Goal: Complete application form

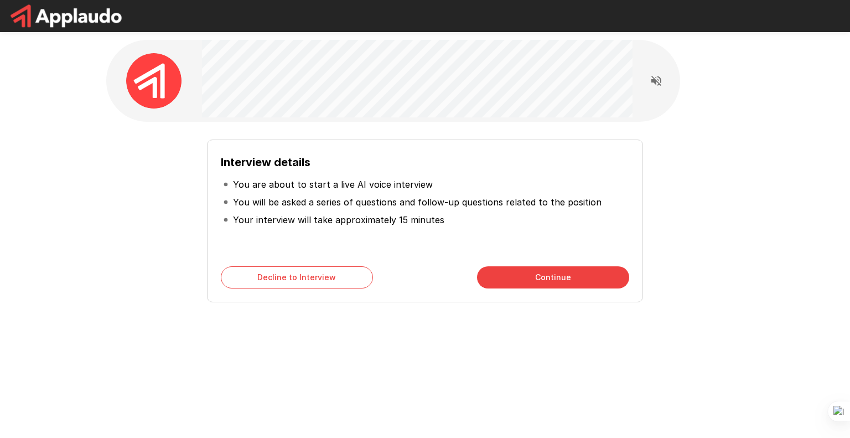
click at [537, 274] on button "Continue" at bounding box center [553, 277] width 152 height 22
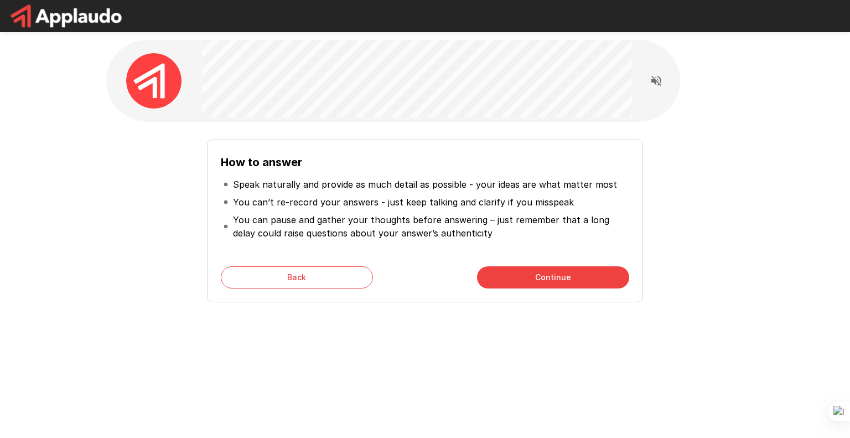
click at [547, 278] on button "Continue" at bounding box center [553, 277] width 152 height 22
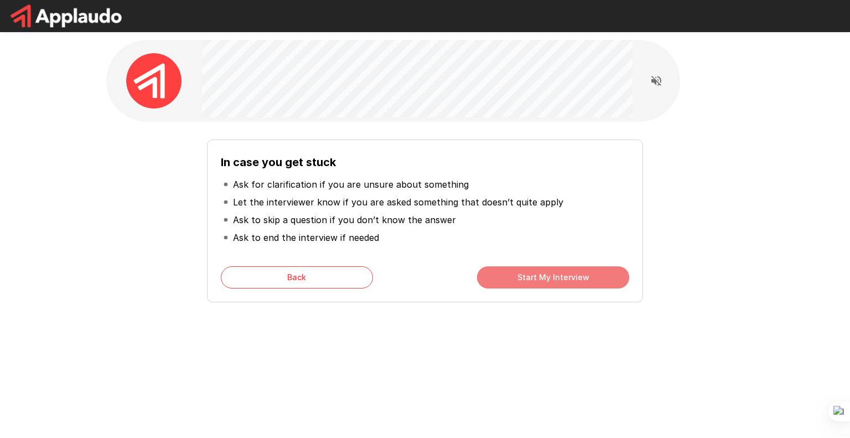
click at [539, 279] on button "Start My Interview" at bounding box center [553, 277] width 152 height 22
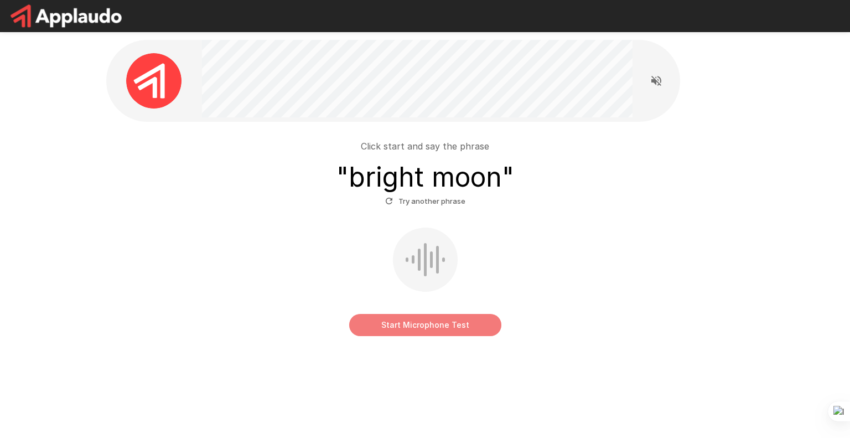
click at [381, 329] on button "Start Microphone Test" at bounding box center [425, 325] width 152 height 22
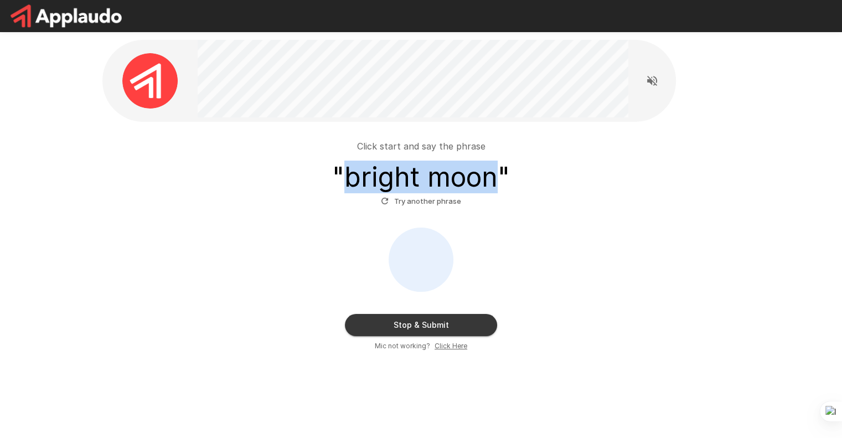
drag, startPoint x: 485, startPoint y: 179, endPoint x: 347, endPoint y: 175, distance: 137.8
click at [347, 175] on h3 "" bright moon "" at bounding box center [421, 177] width 178 height 31
copy h3 "bright moon"
click at [412, 320] on button "Stop & Submit" at bounding box center [421, 325] width 152 height 22
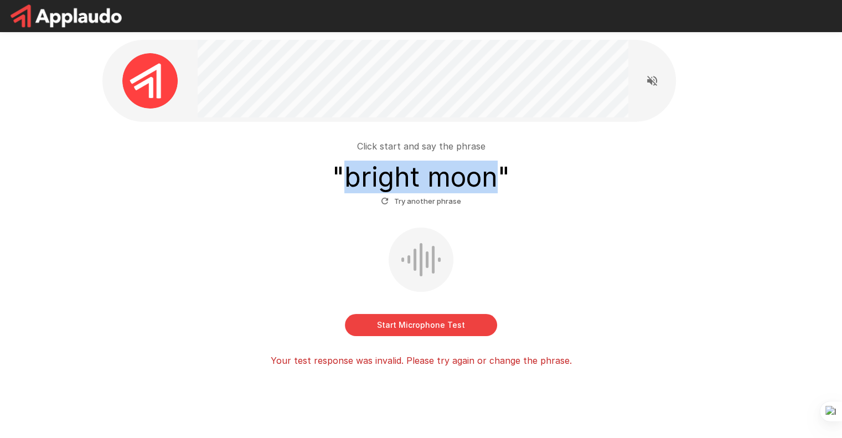
click at [433, 320] on button "Start Microphone Test" at bounding box center [421, 325] width 152 height 22
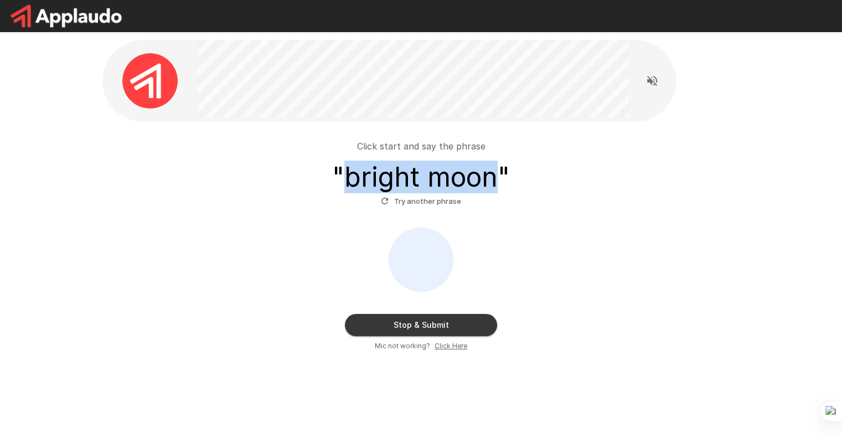
click at [457, 318] on button "Stop & Submit" at bounding box center [421, 325] width 152 height 22
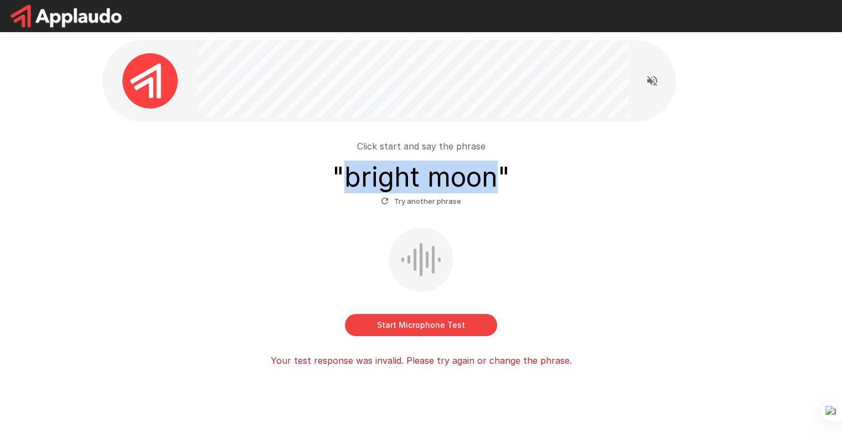
click at [444, 198] on button "Try another phrase" at bounding box center [421, 201] width 86 height 17
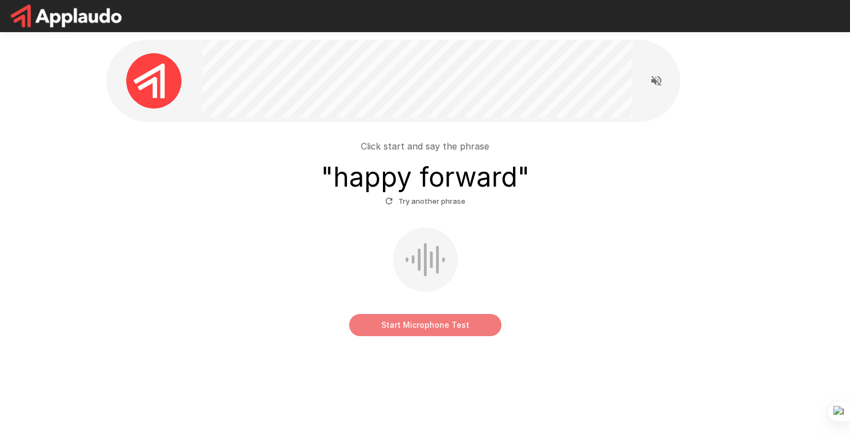
click at [445, 325] on button "Start Microphone Test" at bounding box center [425, 325] width 152 height 22
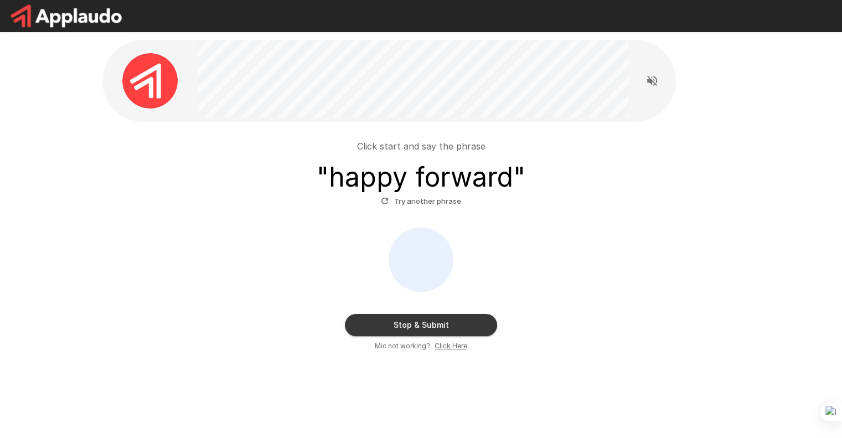
click at [440, 322] on button "Stop & Submit" at bounding box center [421, 325] width 152 height 22
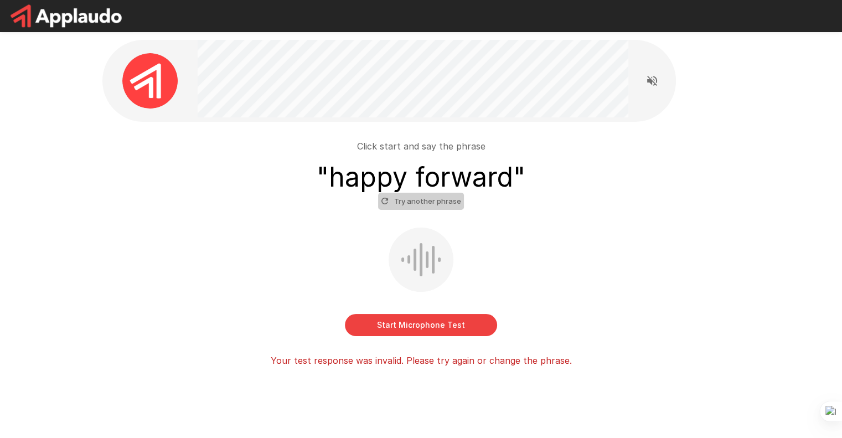
click at [437, 201] on button "Try another phrase" at bounding box center [421, 201] width 86 height 17
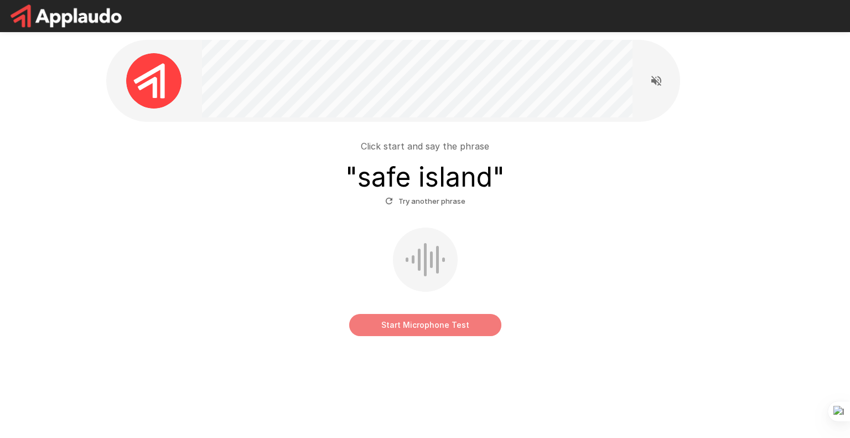
click at [434, 323] on button "Start Microphone Test" at bounding box center [425, 325] width 152 height 22
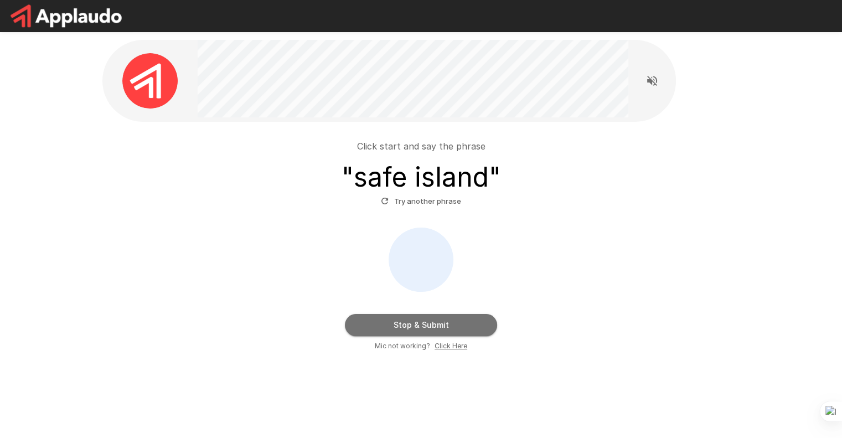
click at [434, 323] on button "Stop & Submit" at bounding box center [421, 325] width 152 height 22
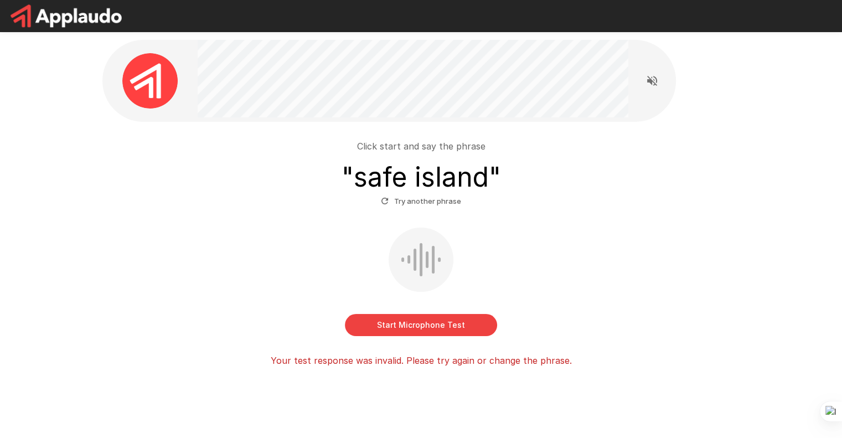
click at [438, 324] on button "Start Microphone Test" at bounding box center [421, 325] width 152 height 22
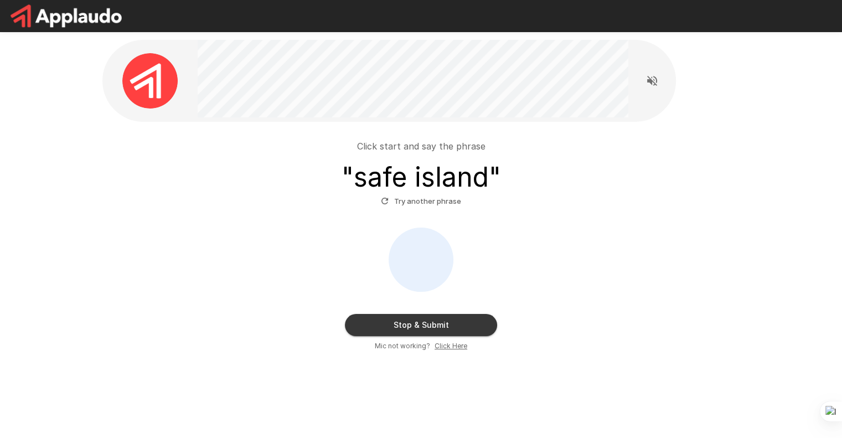
click at [438, 324] on button "Stop & Submit" at bounding box center [421, 325] width 152 height 22
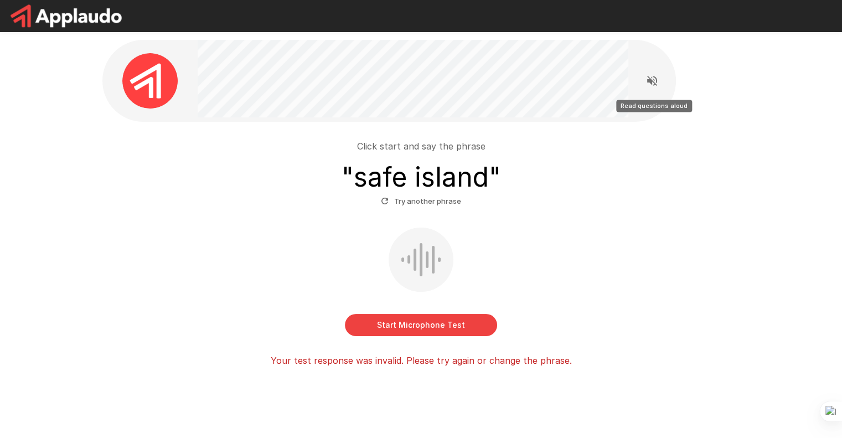
click at [654, 86] on icon "Read questions aloud" at bounding box center [651, 80] width 13 height 13
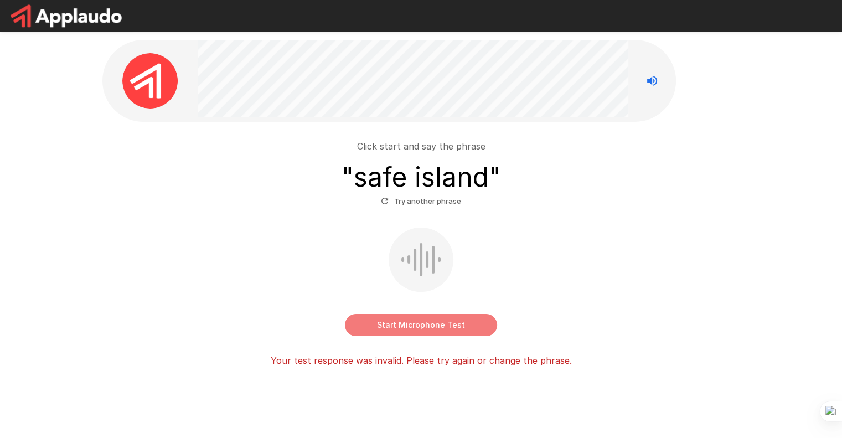
click at [464, 323] on button "Start Microphone Test" at bounding box center [421, 325] width 152 height 22
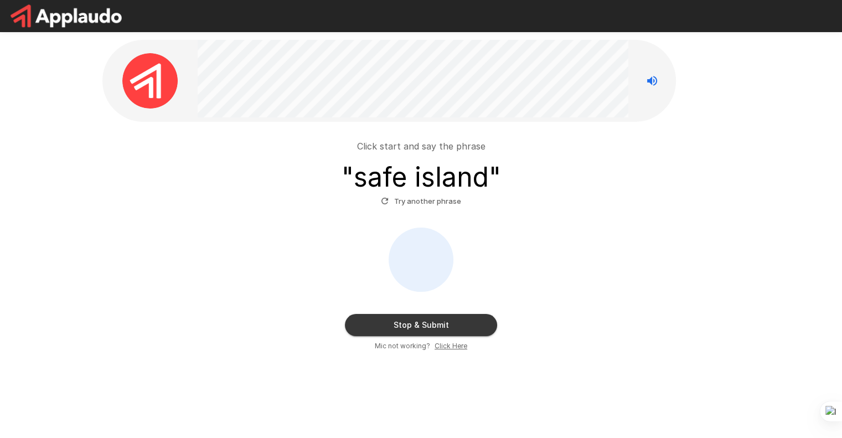
click at [464, 323] on button "Stop & Submit" at bounding box center [421, 325] width 152 height 22
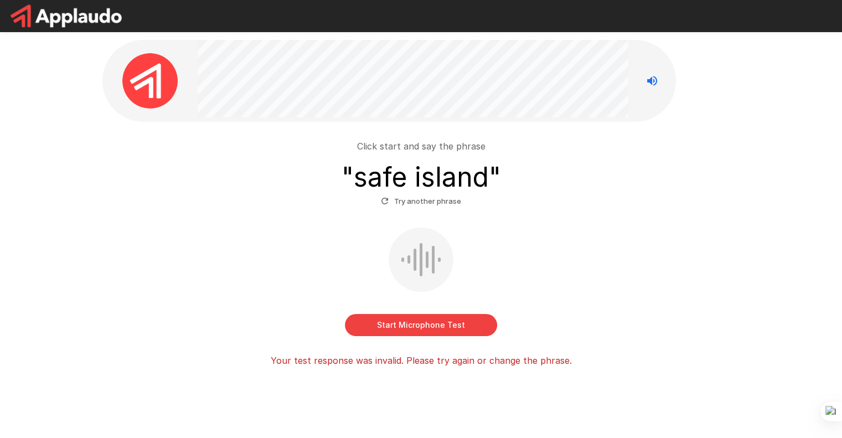
click at [440, 325] on button "Start Microphone Test" at bounding box center [421, 325] width 152 height 22
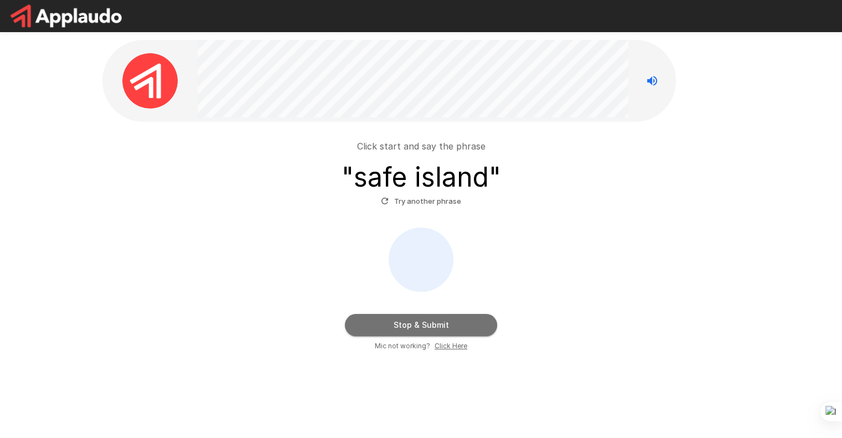
click at [458, 318] on button "Stop & Submit" at bounding box center [421, 325] width 152 height 22
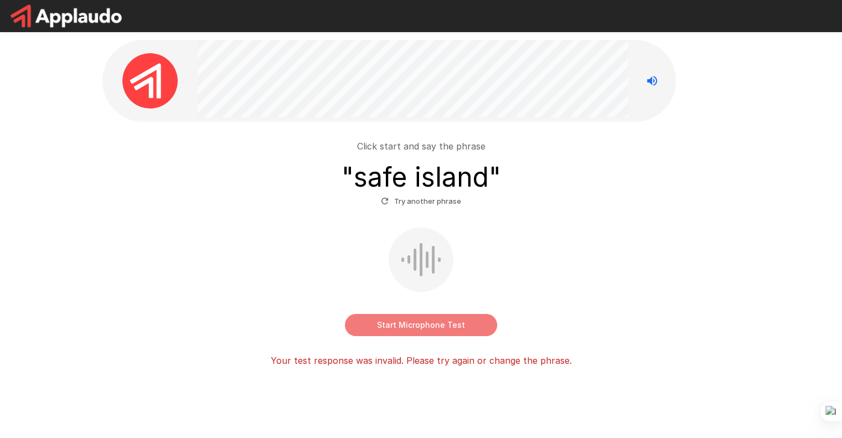
click at [439, 323] on button "Start Microphone Test" at bounding box center [421, 325] width 152 height 22
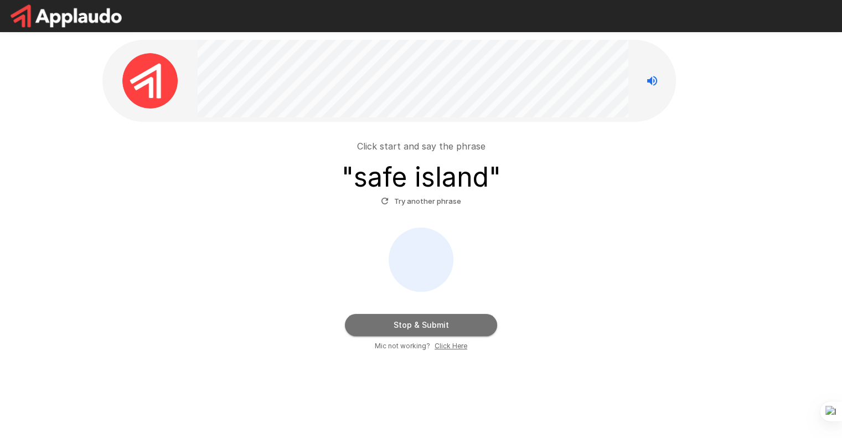
click at [437, 323] on button "Stop & Submit" at bounding box center [421, 325] width 152 height 22
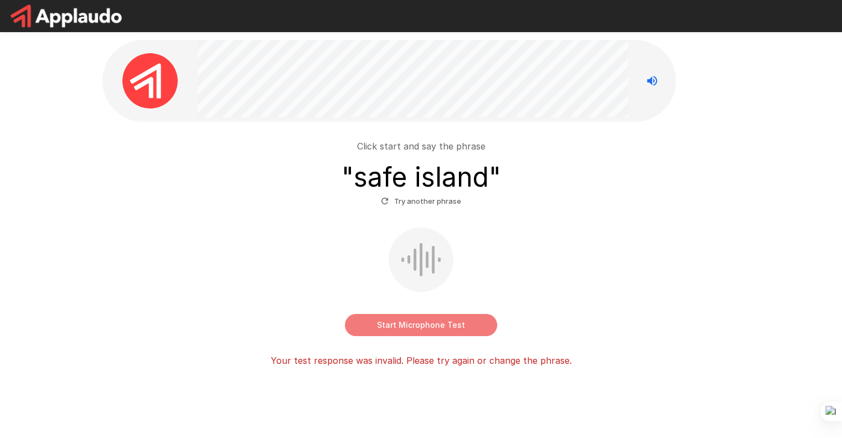
click at [458, 318] on button "Start Microphone Test" at bounding box center [421, 325] width 152 height 22
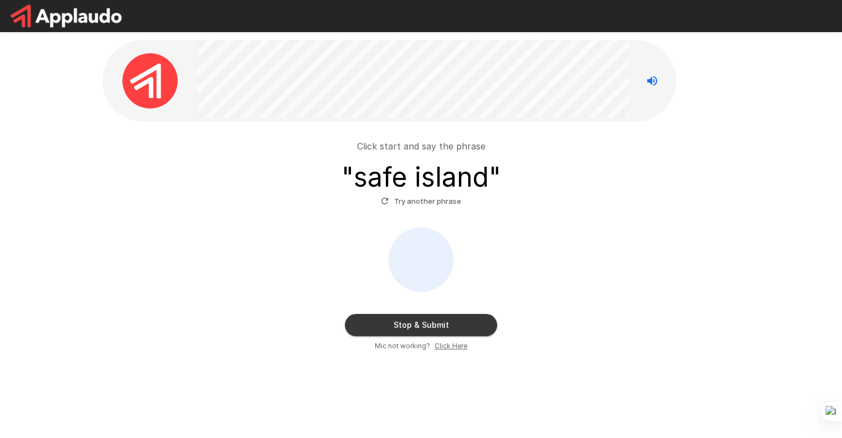
click at [459, 318] on button "Stop & Submit" at bounding box center [421, 325] width 152 height 22
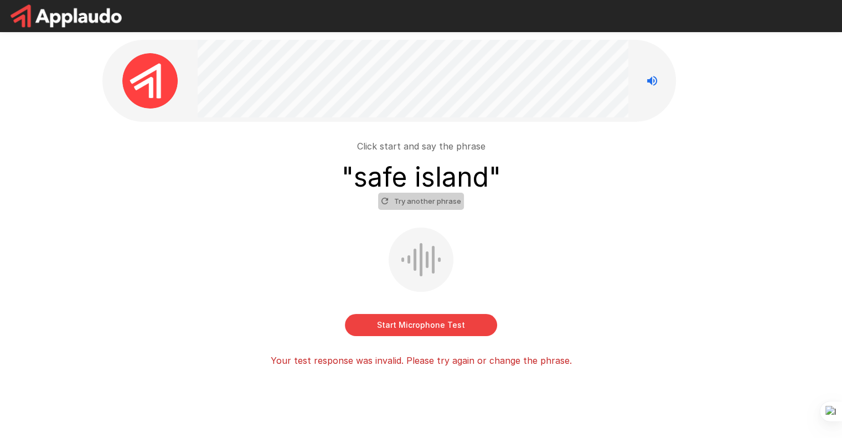
click at [442, 203] on button "Try another phrase" at bounding box center [421, 201] width 86 height 17
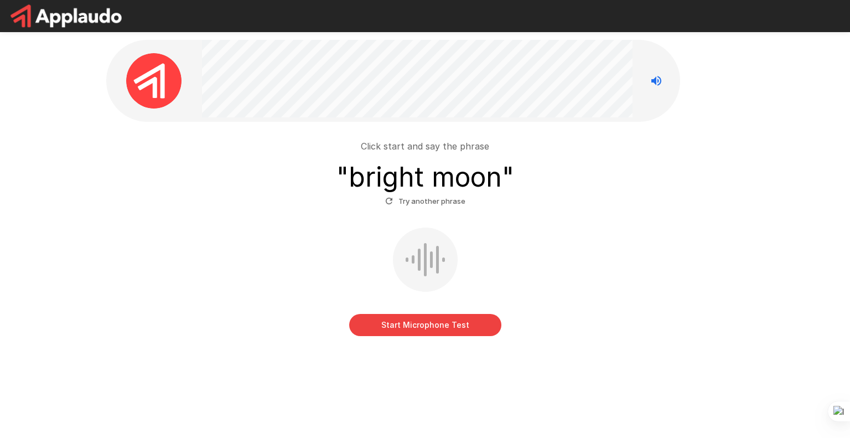
click at [442, 203] on button "Try another phrase" at bounding box center [425, 201] width 86 height 17
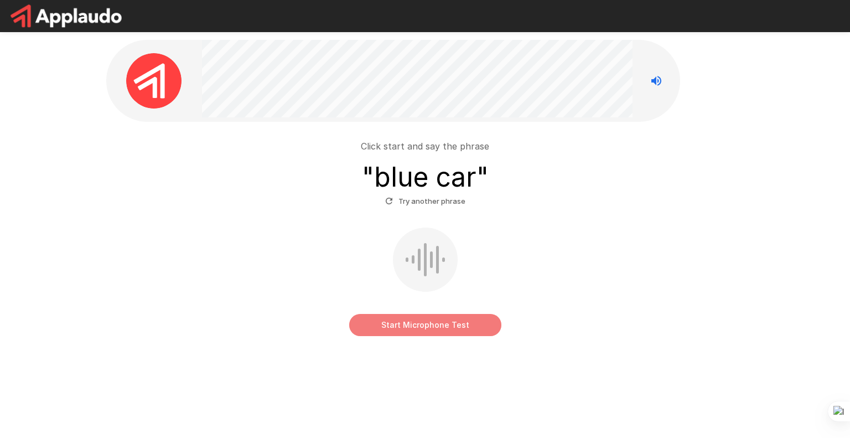
click at [421, 323] on button "Start Microphone Test" at bounding box center [425, 325] width 152 height 22
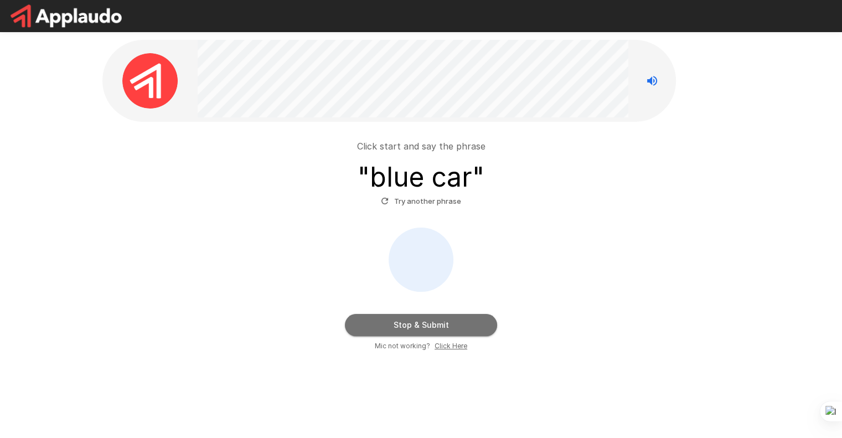
click at [445, 320] on button "Stop & Submit" at bounding box center [421, 325] width 152 height 22
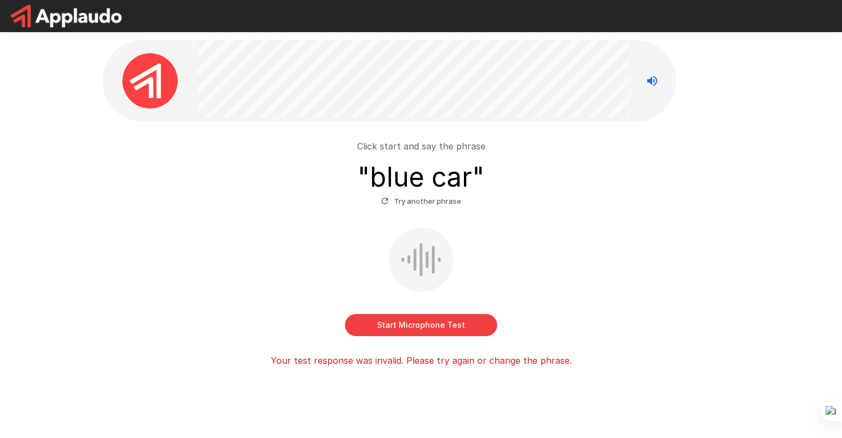
click at [460, 318] on button "Start Microphone Test" at bounding box center [421, 325] width 152 height 22
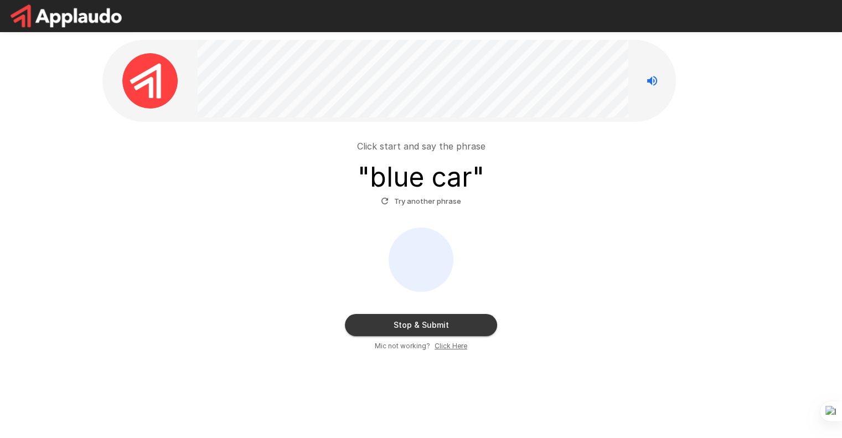
click at [414, 330] on button "Stop & Submit" at bounding box center [421, 325] width 152 height 22
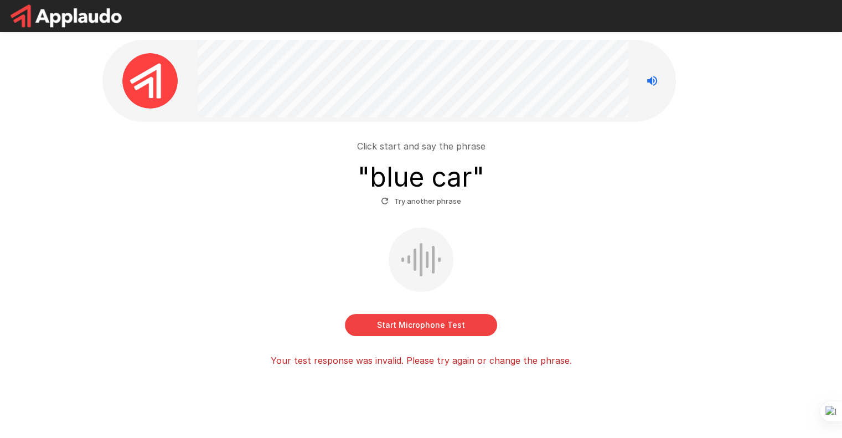
click at [454, 316] on button "Start Microphone Test" at bounding box center [421, 325] width 152 height 22
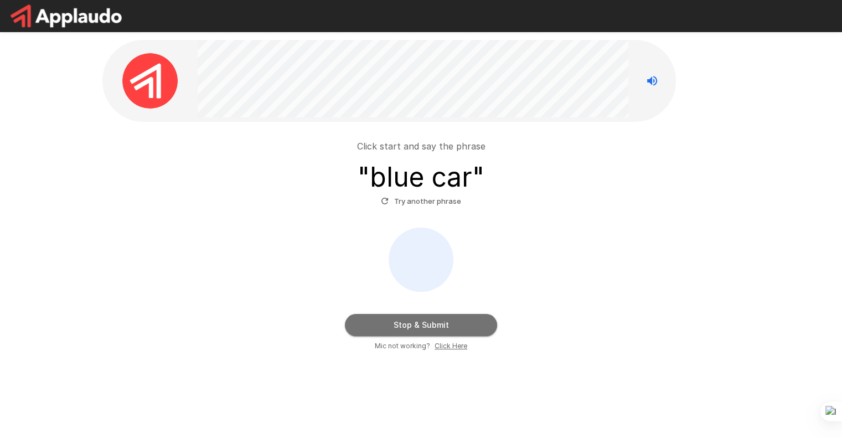
click at [444, 328] on button "Stop & Submit" at bounding box center [421, 325] width 152 height 22
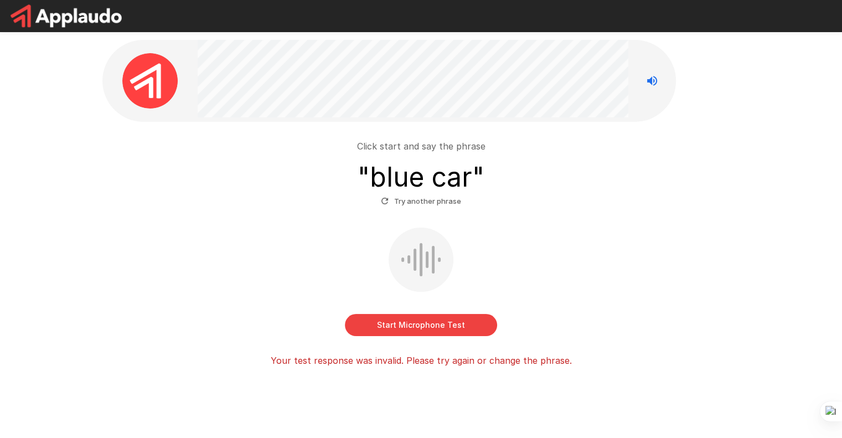
click at [439, 329] on button "Start Microphone Test" at bounding box center [421, 325] width 152 height 22
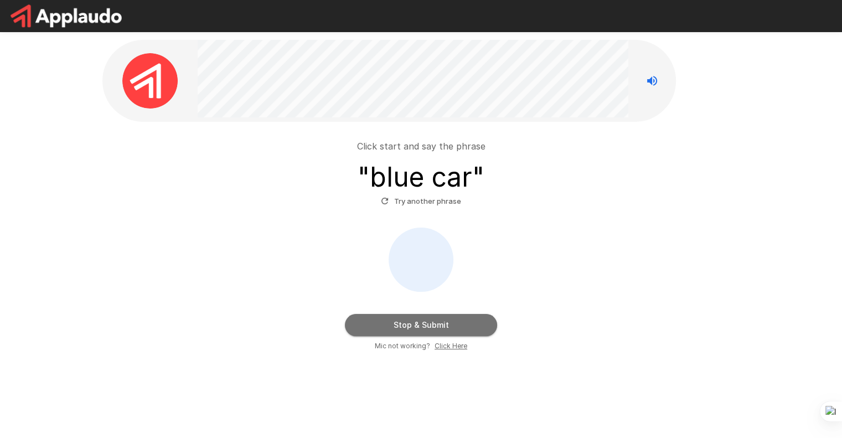
click at [413, 327] on button "Stop & Submit" at bounding box center [421, 325] width 152 height 22
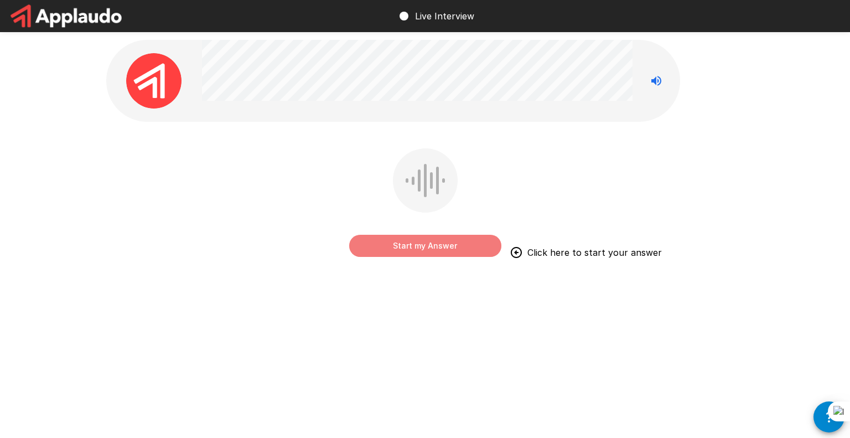
click at [435, 243] on button "Start my Answer" at bounding box center [425, 246] width 152 height 22
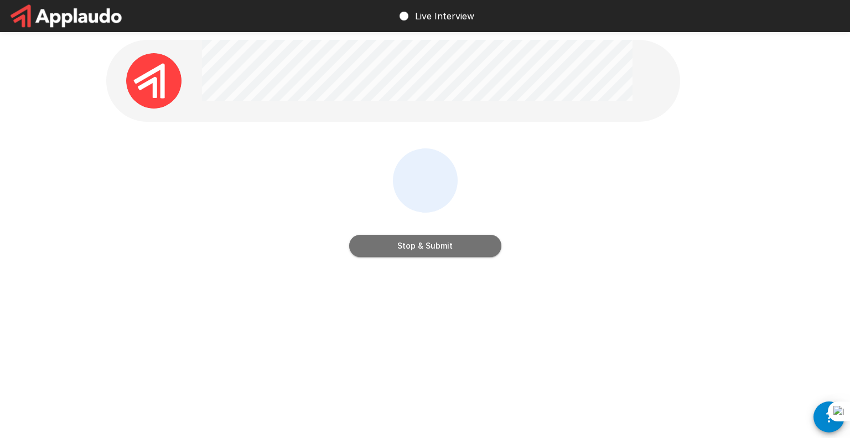
click at [418, 243] on button "Stop & Submit" at bounding box center [425, 246] width 152 height 22
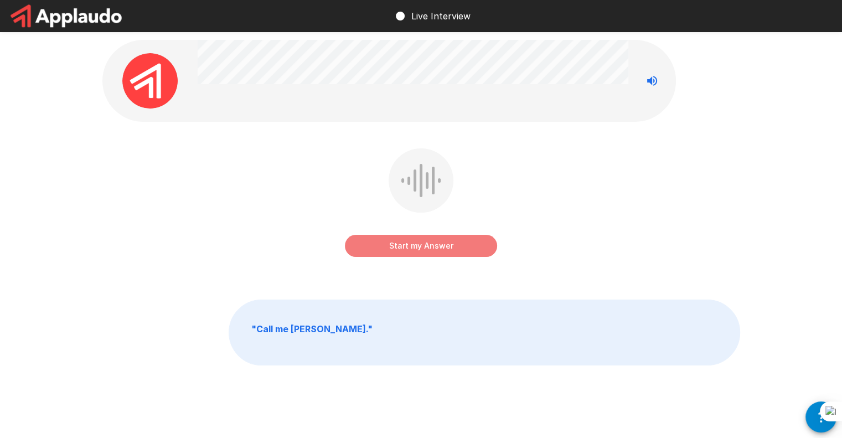
click at [464, 243] on button "Start my Answer" at bounding box center [421, 246] width 152 height 22
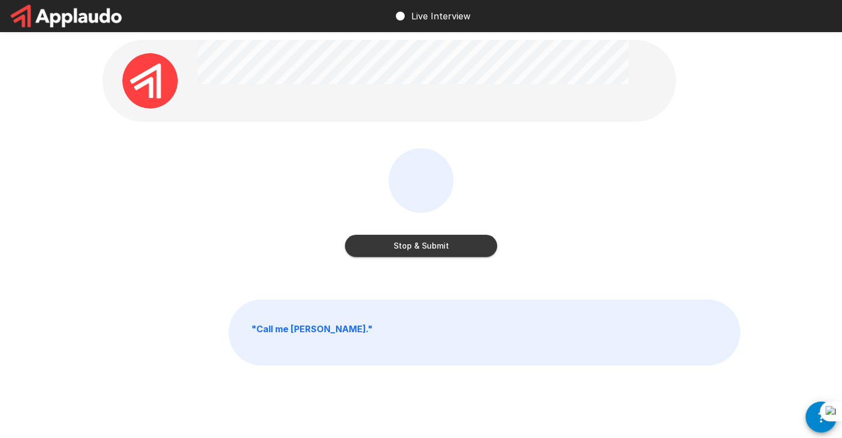
click at [465, 250] on button "Stop & Submit" at bounding box center [421, 246] width 152 height 22
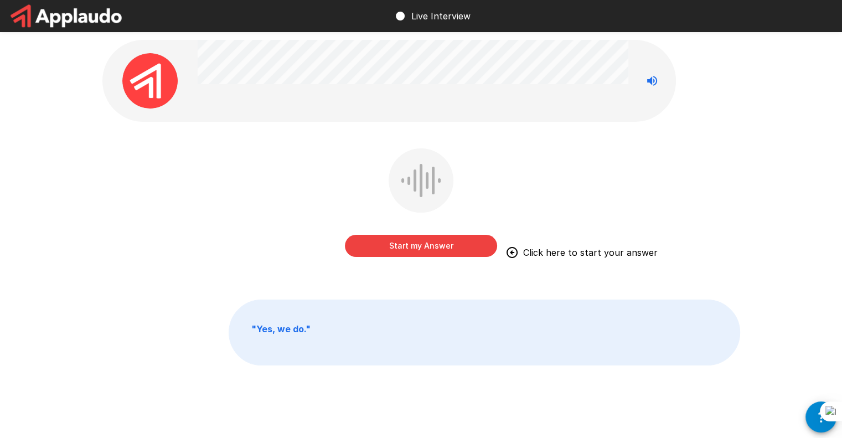
click at [427, 243] on button "Start my Answer" at bounding box center [421, 246] width 152 height 22
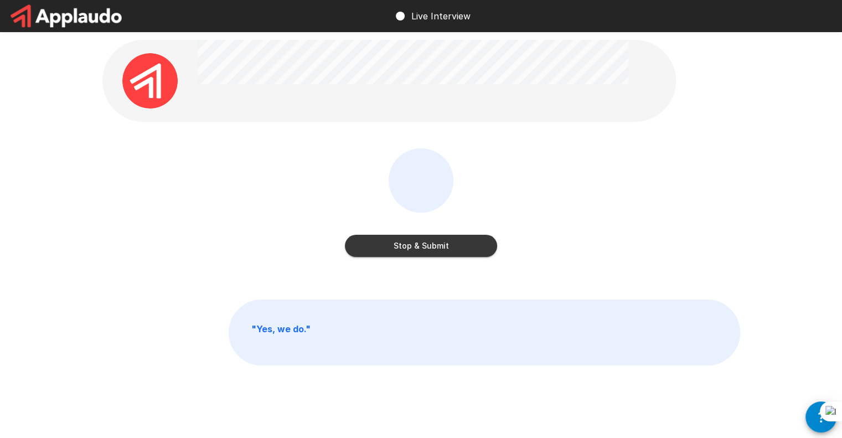
click at [427, 243] on button "Stop & Submit" at bounding box center [421, 246] width 152 height 22
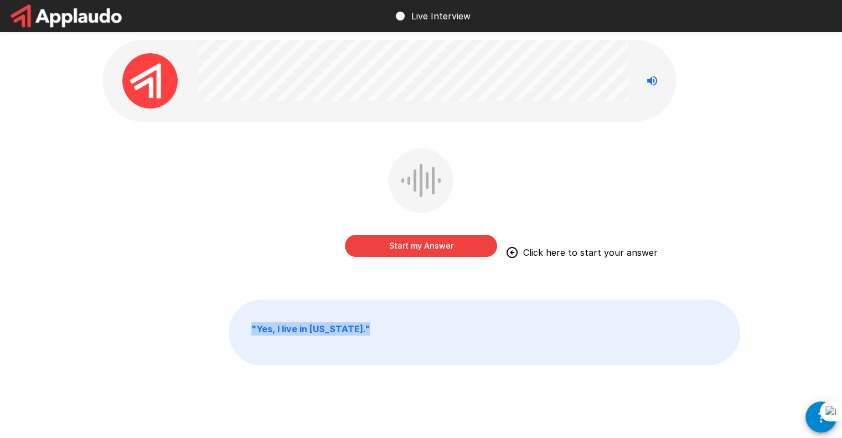
drag, startPoint x: 365, startPoint y: 328, endPoint x: 243, endPoint y: 329, distance: 121.7
click at [243, 329] on p "" Yes, I live in [US_STATE]. "" at bounding box center [484, 332] width 510 height 65
click at [645, 82] on icon "Stop reading questions aloud" at bounding box center [651, 80] width 13 height 13
click at [655, 80] on icon "Read questions aloud" at bounding box center [651, 80] width 13 height 13
click at [383, 326] on p "" Yes, I live in [US_STATE]. "" at bounding box center [484, 332] width 510 height 65
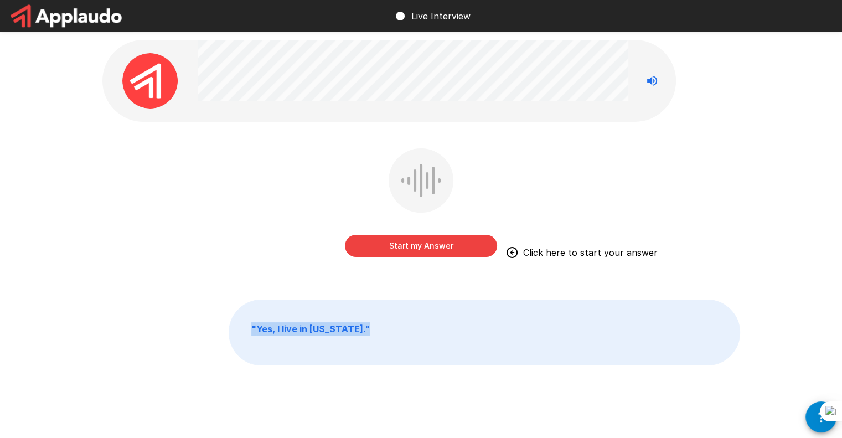
drag, startPoint x: 373, startPoint y: 325, endPoint x: 236, endPoint y: 330, distance: 137.3
click at [236, 330] on p "" Yes, I live in [US_STATE]. "" at bounding box center [484, 332] width 510 height 65
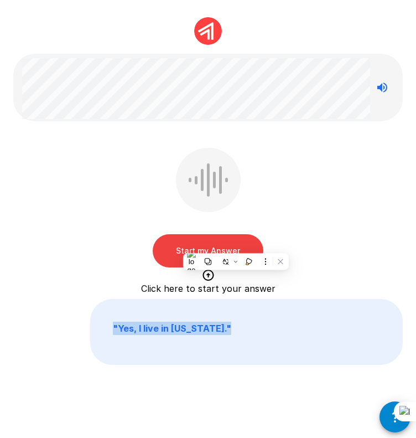
scroll to position [42, 0]
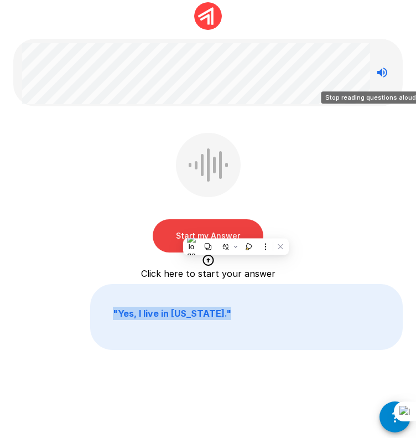
click at [383, 74] on icon "Stop reading questions aloud" at bounding box center [382, 72] width 13 height 13
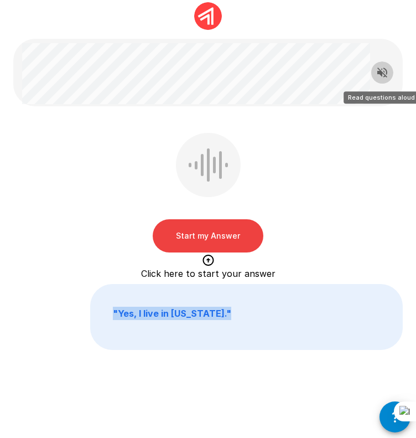
click at [382, 72] on icon "Read questions aloud" at bounding box center [382, 73] width 10 height 10
click at [393, 426] on button "button" at bounding box center [395, 416] width 31 height 31
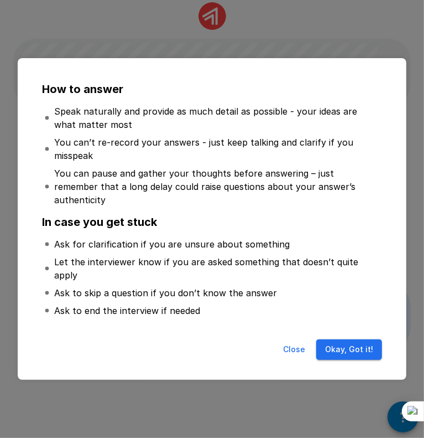
click at [299, 339] on button "Close" at bounding box center [294, 349] width 35 height 20
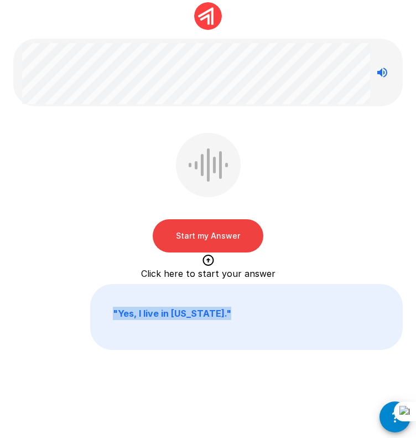
click at [224, 232] on button "Start my Answer" at bounding box center [208, 235] width 111 height 33
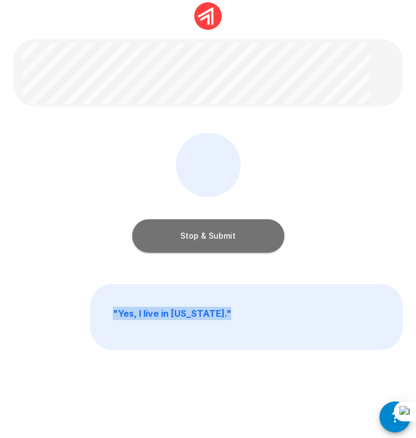
click at [224, 232] on button "Stop & Submit" at bounding box center [208, 235] width 152 height 33
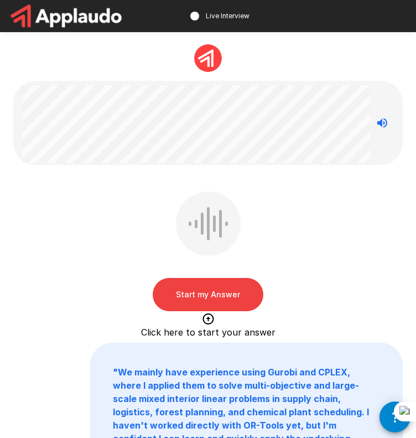
click at [235, 293] on button "Start my Answer" at bounding box center [208, 294] width 111 height 33
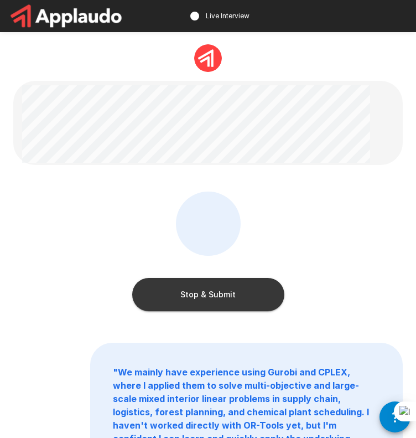
click at [235, 293] on button "Stop & Submit" at bounding box center [208, 294] width 152 height 33
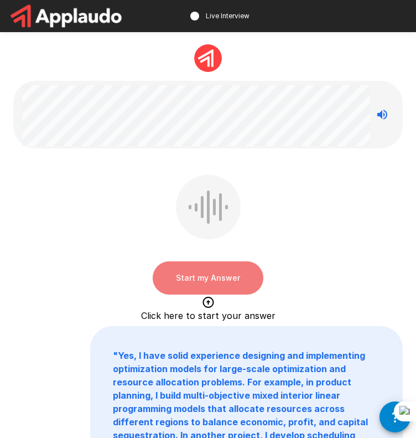
click at [241, 276] on button "Start my Answer" at bounding box center [208, 277] width 111 height 33
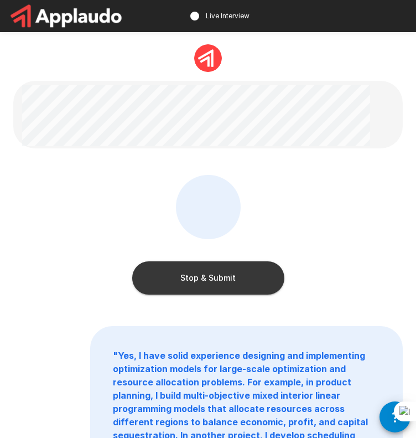
click at [241, 276] on button "Stop & Submit" at bounding box center [208, 277] width 152 height 33
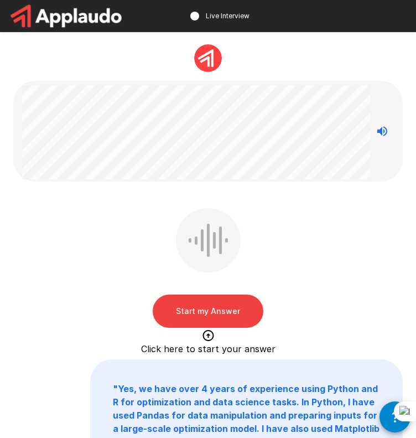
click at [234, 312] on button "Start my Answer" at bounding box center [208, 310] width 111 height 33
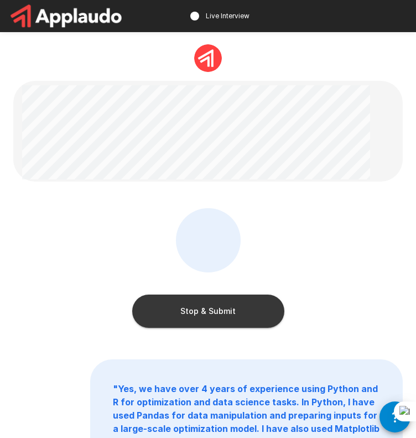
click at [238, 308] on button "Stop & Submit" at bounding box center [208, 310] width 152 height 33
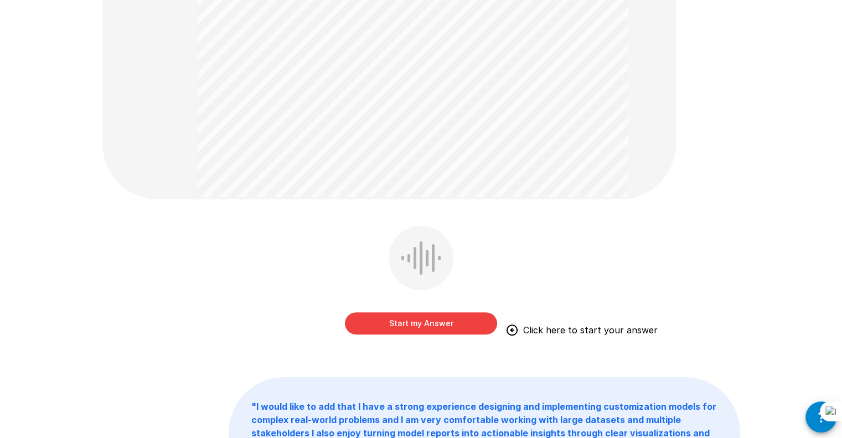
scroll to position [252, 0]
click at [432, 320] on button "Start my Answer" at bounding box center [421, 324] width 152 height 22
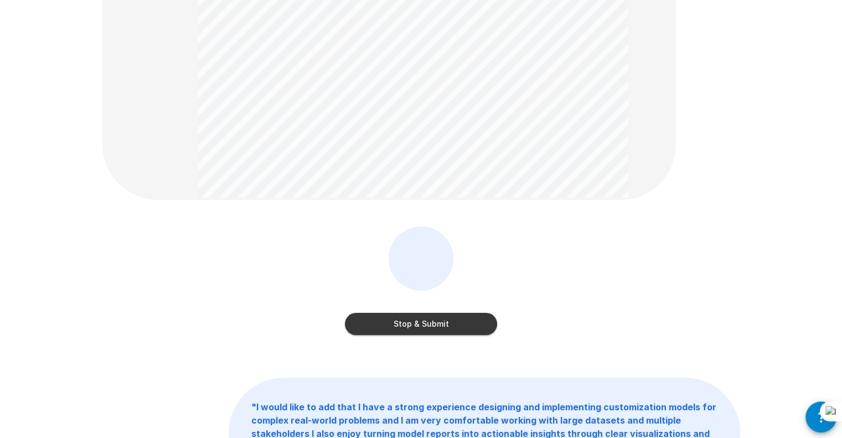
click at [432, 321] on button "Stop & Submit" at bounding box center [421, 324] width 152 height 22
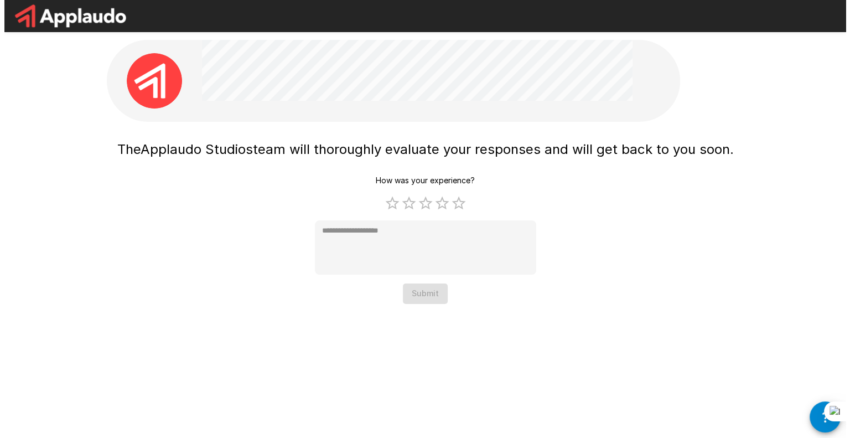
scroll to position [0, 0]
click at [442, 204] on label "4 Stars" at bounding box center [441, 203] width 17 height 17
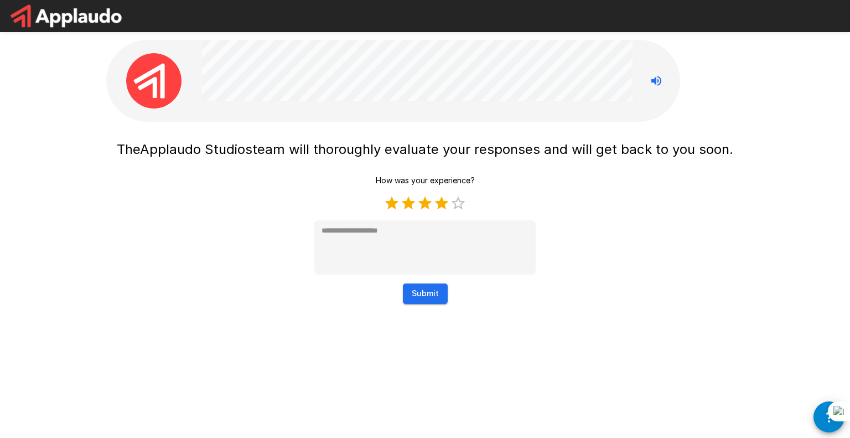
type textarea "*"
click at [423, 289] on button "Submit" at bounding box center [425, 293] width 45 height 20
